Goal: Task Accomplishment & Management: Manage account settings

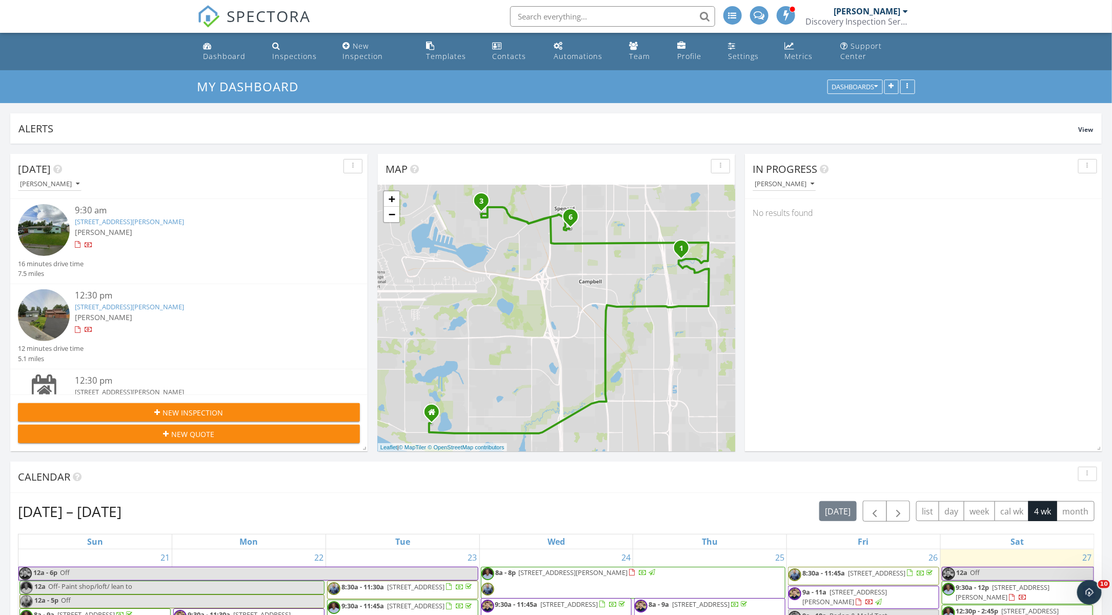
click at [141, 221] on link "1621 Dimond Dr, Anchorage, AK 99507" at bounding box center [129, 221] width 109 height 9
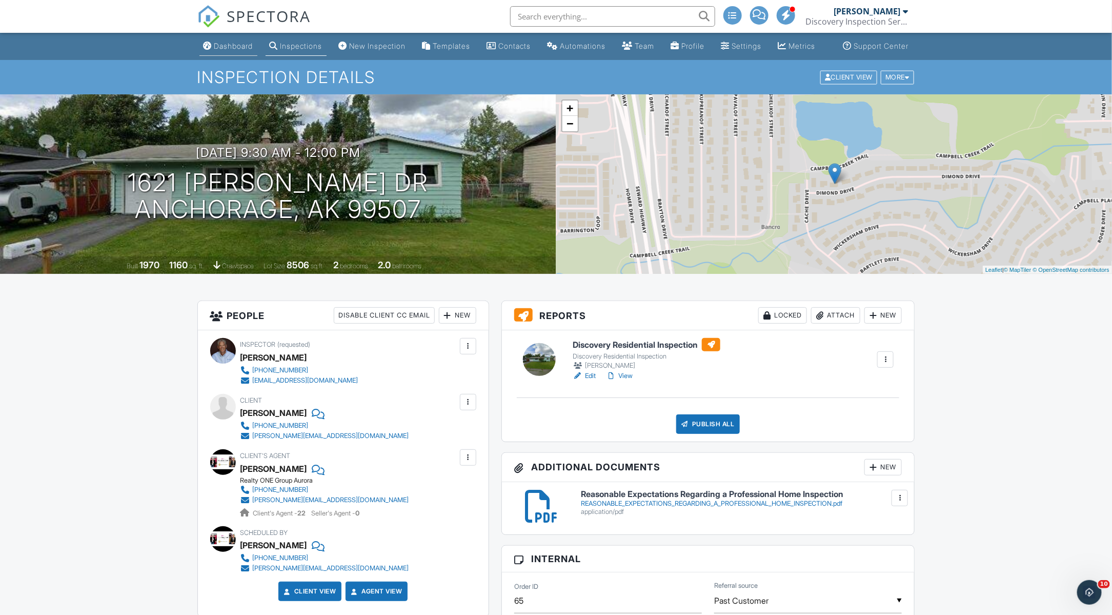
click at [230, 50] on div "Dashboard" at bounding box center [233, 46] width 39 height 9
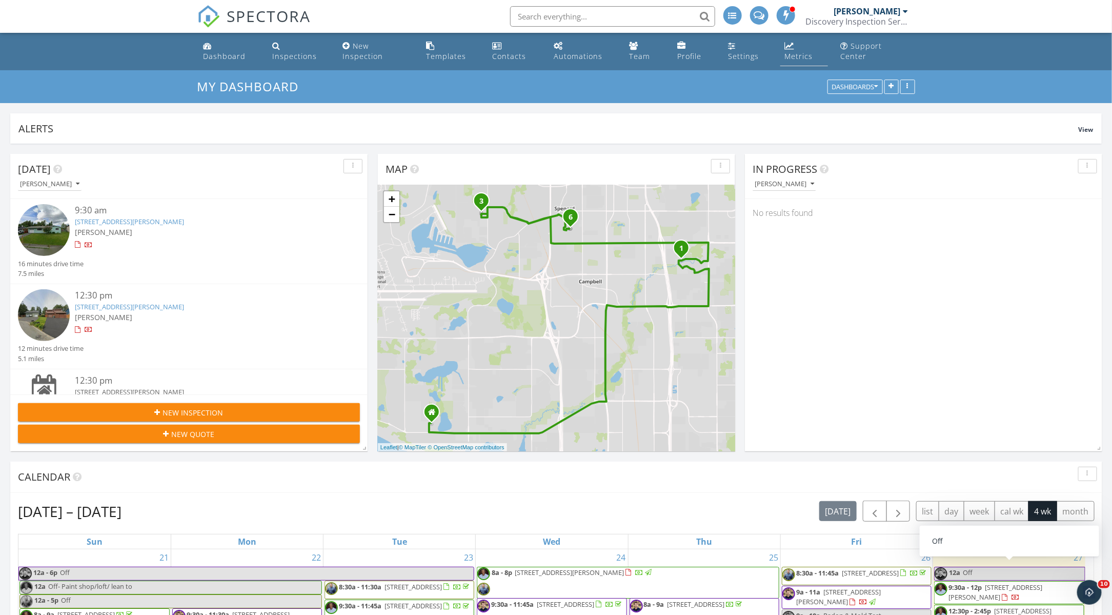
click at [794, 54] on div "Metrics" at bounding box center [798, 56] width 28 height 10
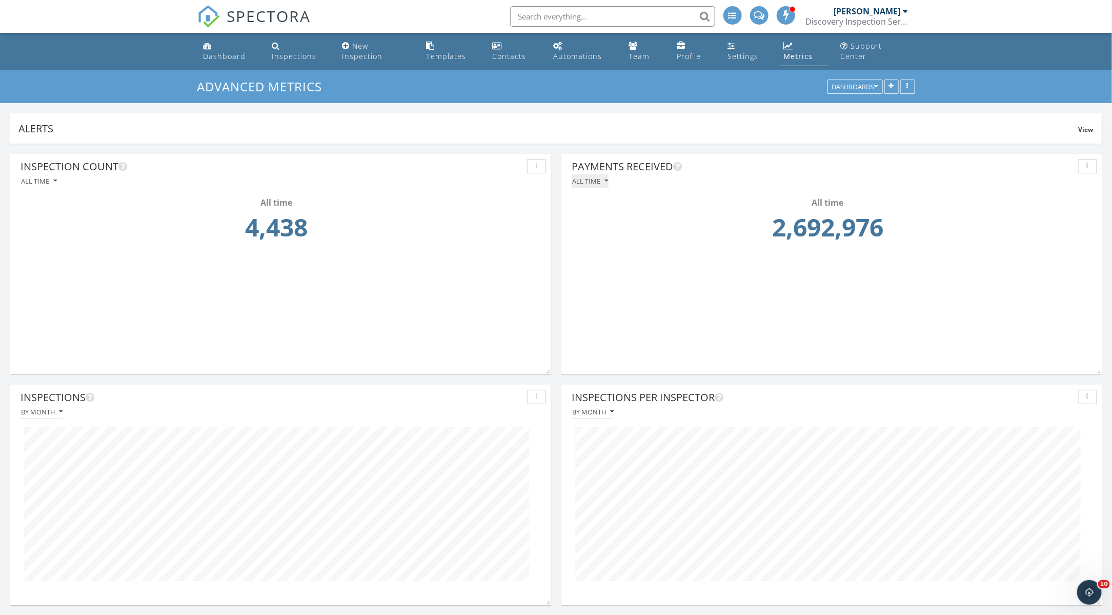
click at [595, 182] on div "All time" at bounding box center [590, 180] width 36 height 7
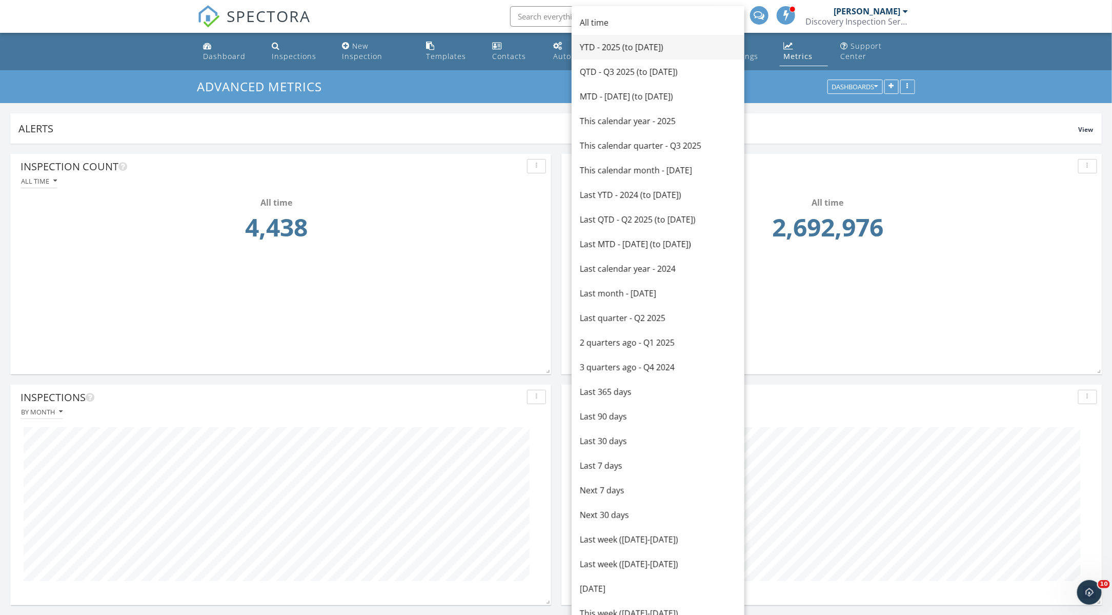
click at [595, 47] on div "YTD - 2025 (to Sep 27th)" at bounding box center [658, 47] width 156 height 12
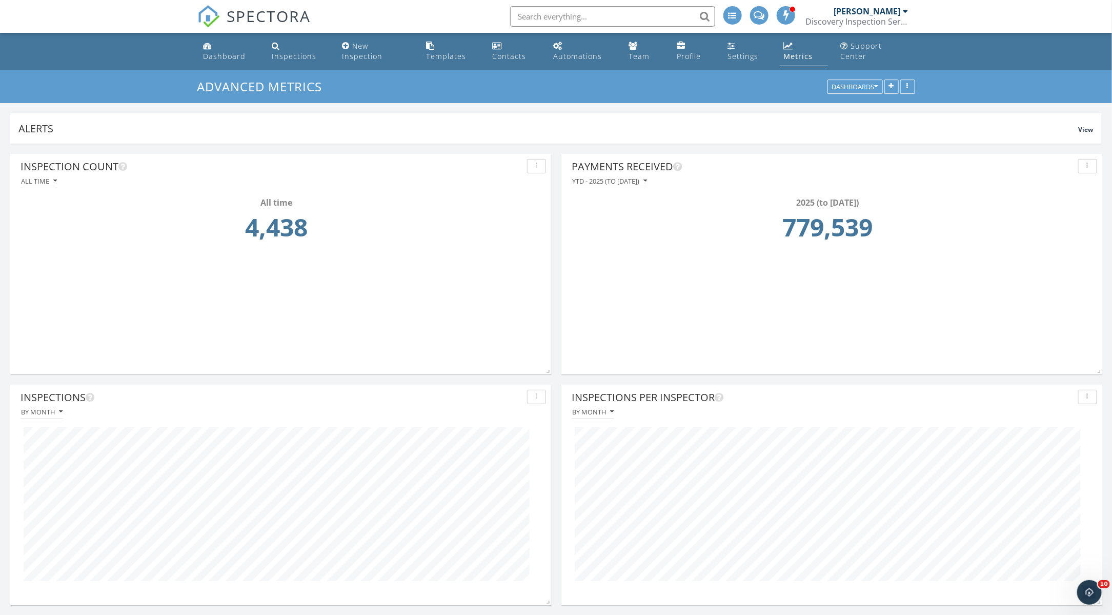
click at [1087, 170] on button "button" at bounding box center [1087, 166] width 19 height 14
click at [231, 57] on div "Dashboard" at bounding box center [224, 56] width 43 height 10
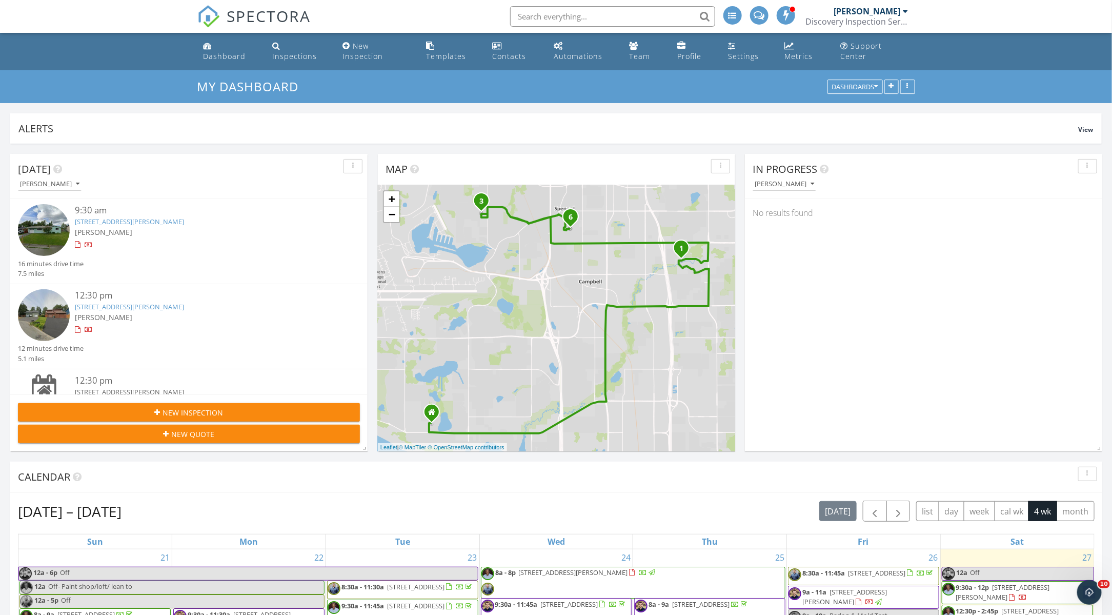
click at [525, 17] on input "text" at bounding box center [612, 16] width 205 height 21
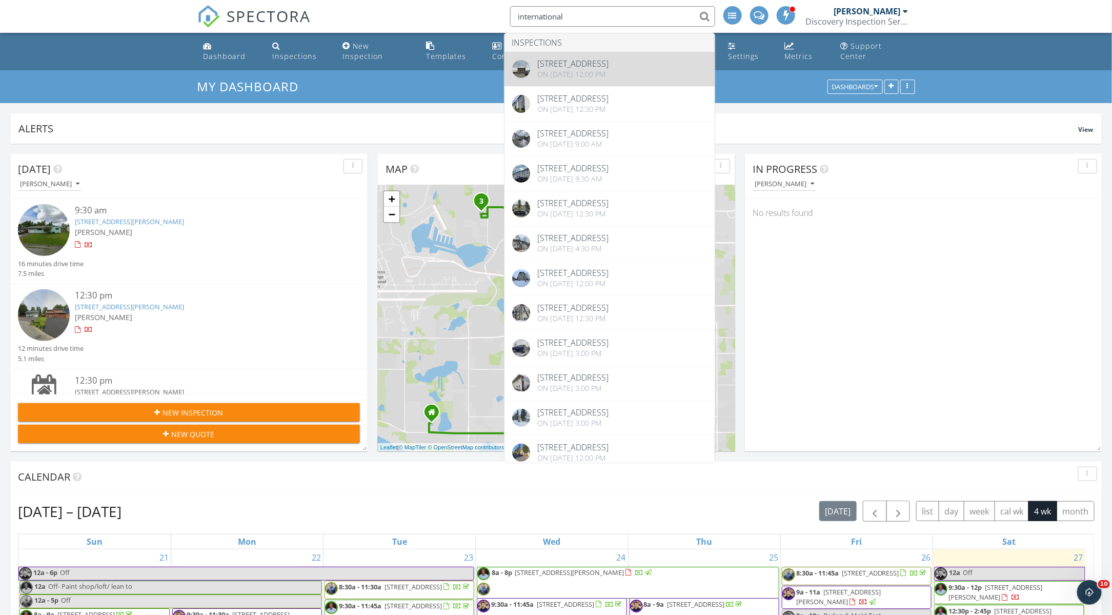
type input "international"
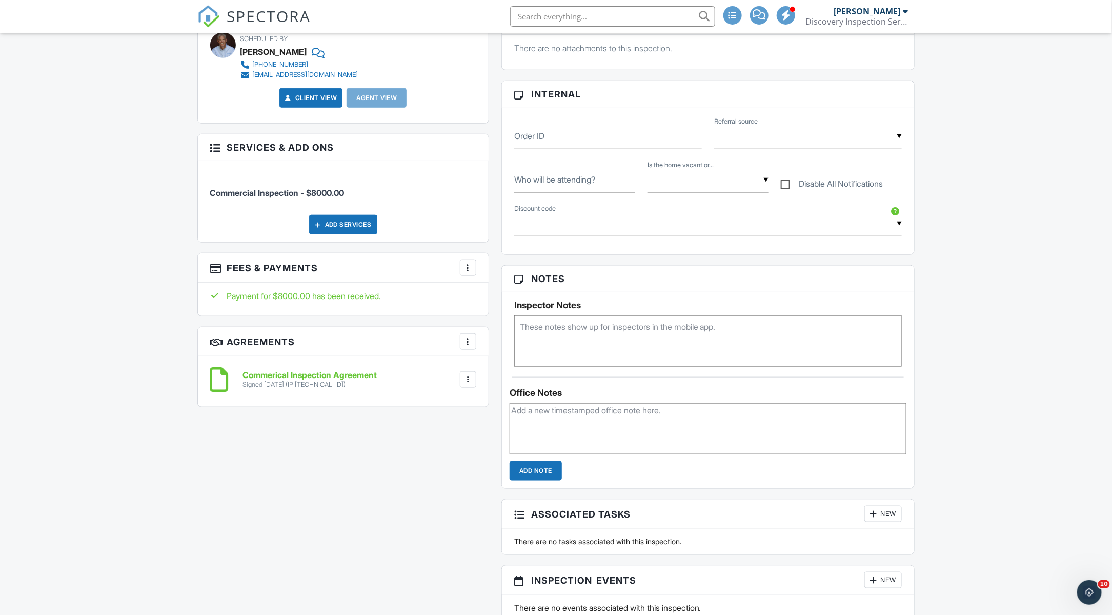
click at [468, 273] on div at bounding box center [468, 267] width 10 height 10
click at [502, 358] on li "View Invoice" at bounding box center [519, 350] width 107 height 26
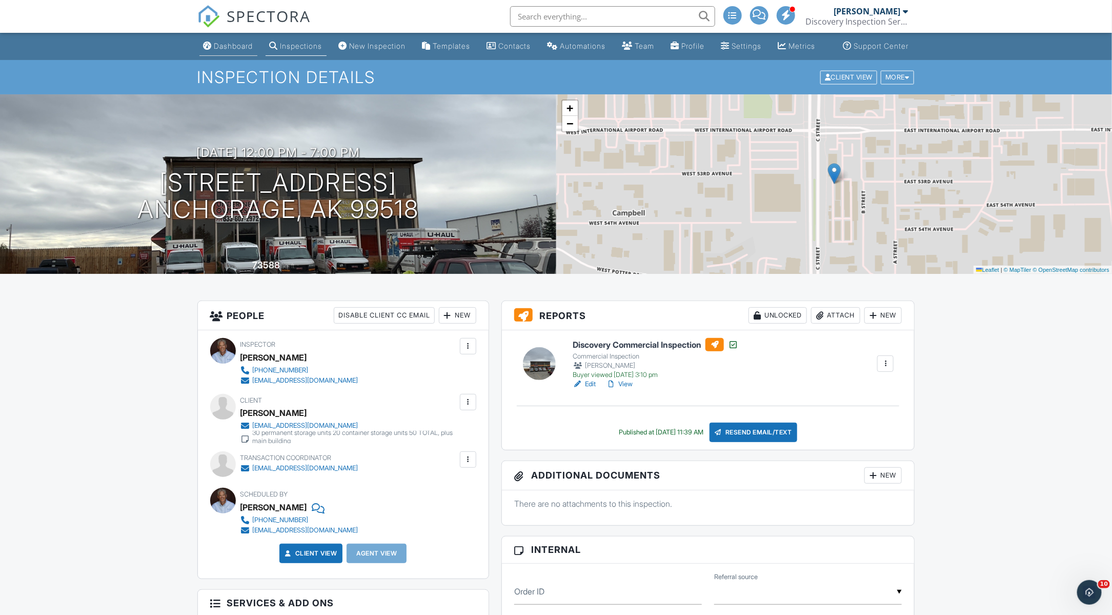
click at [227, 50] on div "Dashboard" at bounding box center [233, 46] width 39 height 9
